Goal: Book appointment/travel/reservation

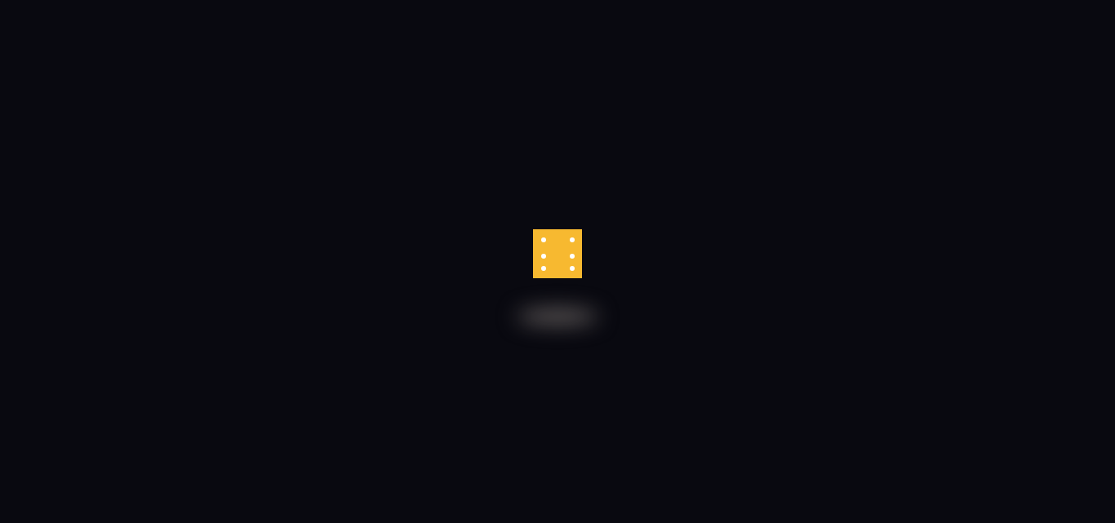
click at [562, 251] on div at bounding box center [557, 253] width 49 height 49
click at [563, 251] on div at bounding box center [557, 253] width 49 height 49
click at [576, 251] on div at bounding box center [581, 254] width 10 height 58
click at [563, 251] on div at bounding box center [555, 255] width 49 height 49
click at [539, 251] on div at bounding box center [533, 249] width 11 height 58
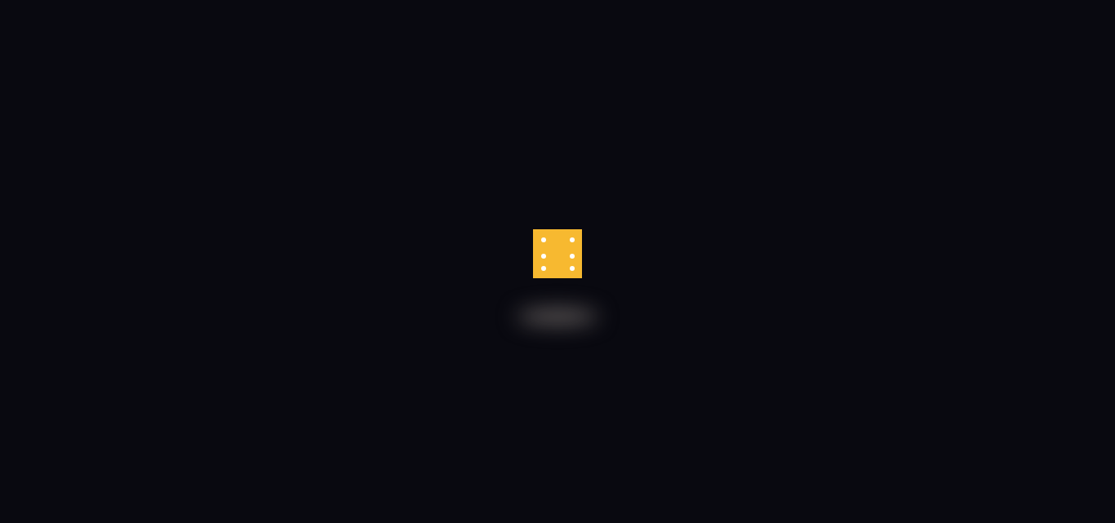
click at [578, 251] on div at bounding box center [582, 254] width 8 height 56
click at [557, 277] on div at bounding box center [557, 278] width 51 height 2
click at [559, 255] on div at bounding box center [567, 274] width 45 height 38
click at [567, 268] on div at bounding box center [566, 244] width 45 height 53
click at [566, 276] on div at bounding box center [557, 278] width 53 height 4
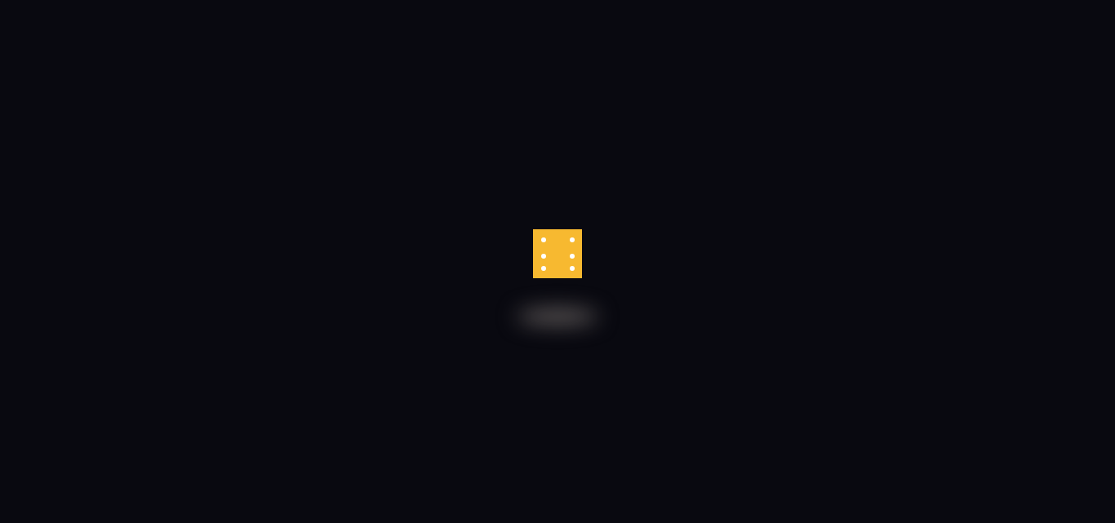
click at [565, 260] on div at bounding box center [559, 251] width 49 height 49
click at [564, 228] on div at bounding box center [558, 253] width 47 height 51
click at [562, 277] on div at bounding box center [557, 278] width 51 height 2
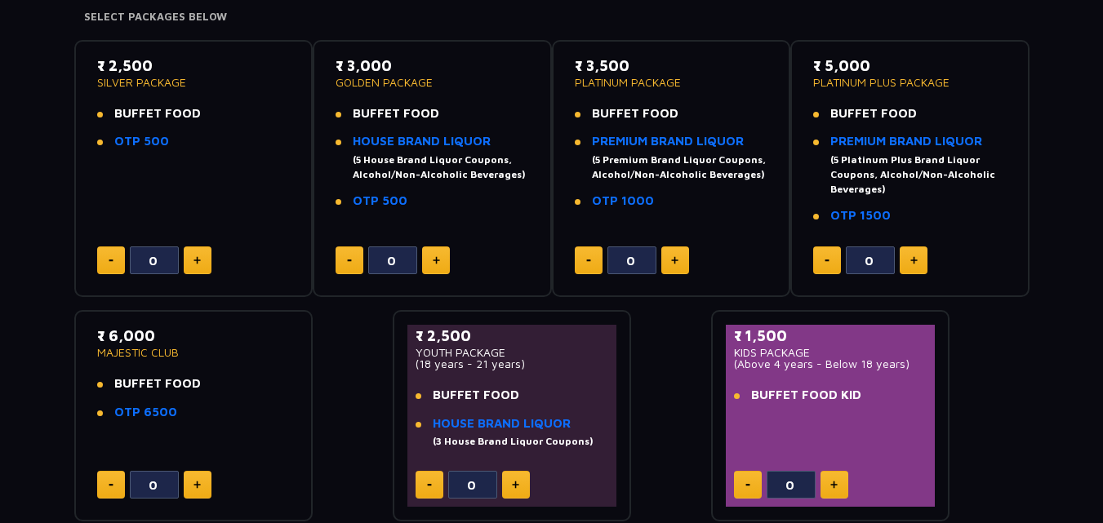
scroll to position [467, 0]
